Goal: Transaction & Acquisition: Purchase product/service

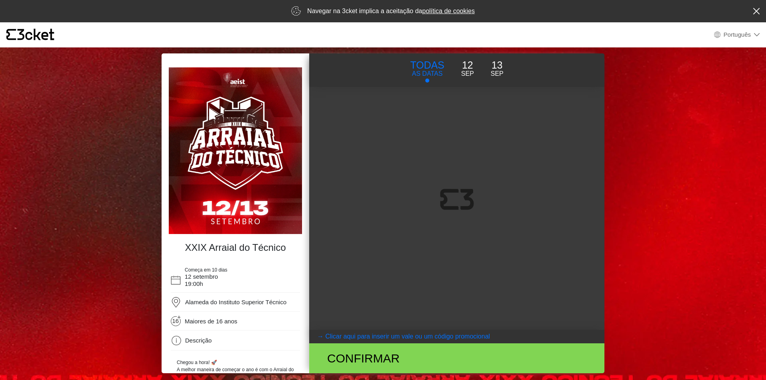
select select "pt_PT"
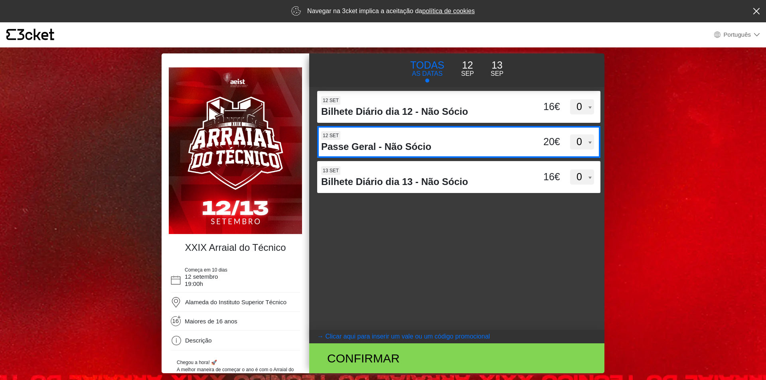
click at [588, 143] on select "0 1 2 3 4 5 6 7 8 9 10 11 12 13 14 15" at bounding box center [582, 141] width 24 height 15
select select "1"
click at [570, 134] on select "0 1 2 3 4 5 6 7 8 9 10 11 12 13 14 15" at bounding box center [582, 141] width 24 height 15
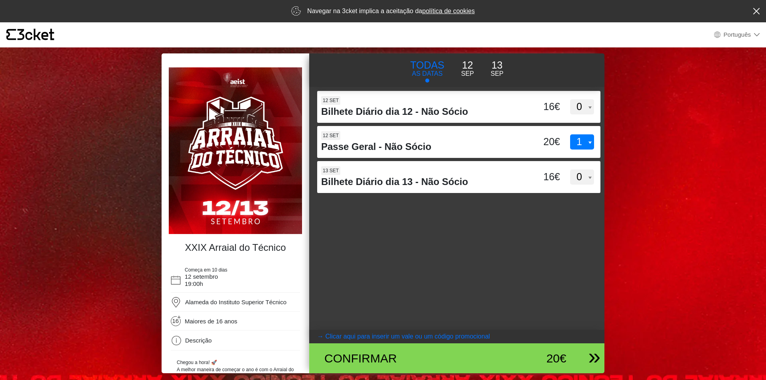
click at [393, 355] on div "Confirmar" at bounding box center [408, 359] width 180 height 18
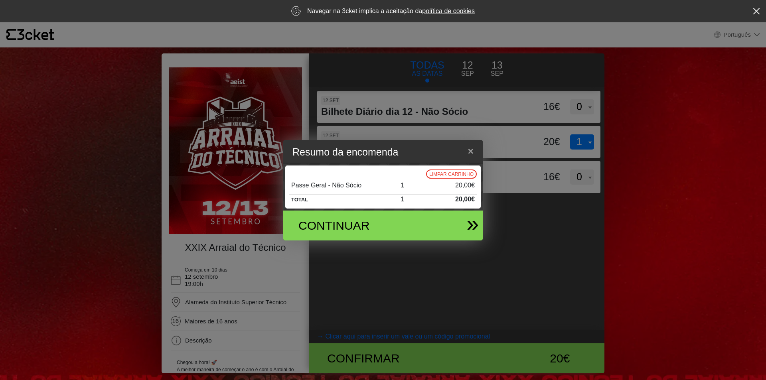
click at [345, 225] on div "Continuar" at bounding box center [351, 226] width 117 height 18
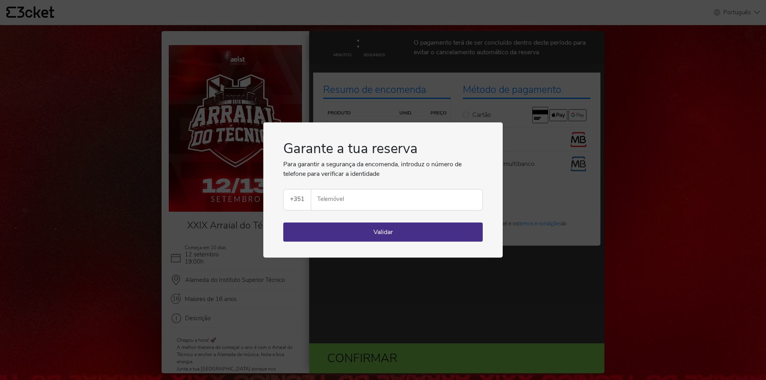
select select "pt_PT"
click at [329, 201] on input "Telemóvel" at bounding box center [400, 200] width 165 height 21
type input "932143061"
click at [337, 235] on button "Validar" at bounding box center [383, 232] width 200 height 19
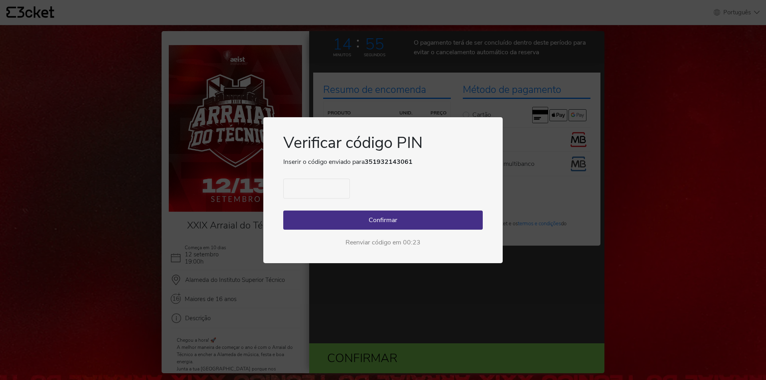
click at [337, 190] on input "text" at bounding box center [316, 189] width 67 height 20
type input "3828"
click at [350, 213] on button "Confirmar" at bounding box center [383, 220] width 200 height 19
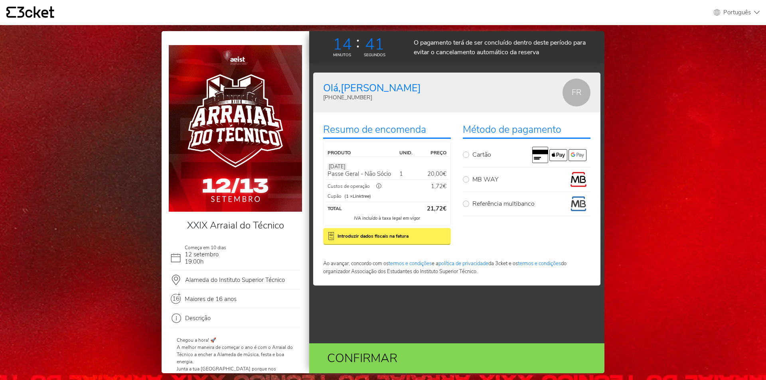
click at [472, 177] on label "MB WAY" at bounding box center [531, 180] width 118 height 16
click at [472, 177] on input "MB WAY" at bounding box center [474, 174] width 5 height 5
radio input "true"
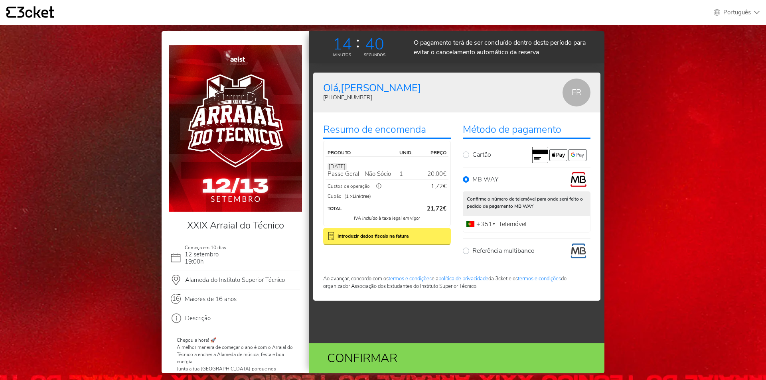
click at [520, 222] on label "Telemóvel" at bounding box center [513, 224] width 32 height 5
click at [520, 222] on input "Telemóvel" at bounding box center [527, 224] width 128 height 17
type input "9"
click at [481, 148] on label "Cartão" at bounding box center [531, 155] width 118 height 16
click at [478, 148] on input "Cartão" at bounding box center [474, 149] width 5 height 5
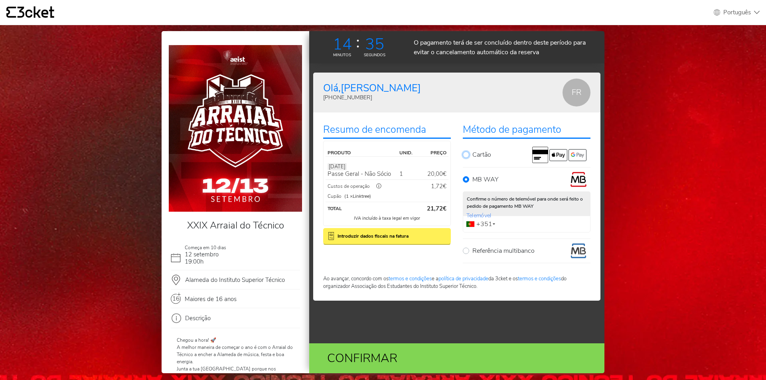
radio input "true"
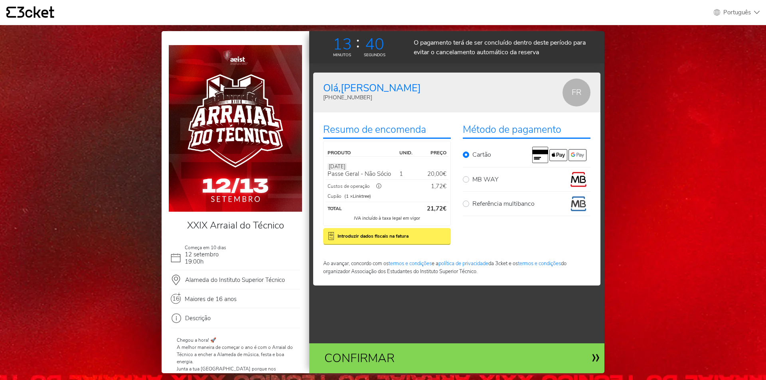
click at [419, 354] on div "Confirmar" at bounding box center [408, 359] width 180 height 18
